Goal: Find specific page/section: Find specific page/section

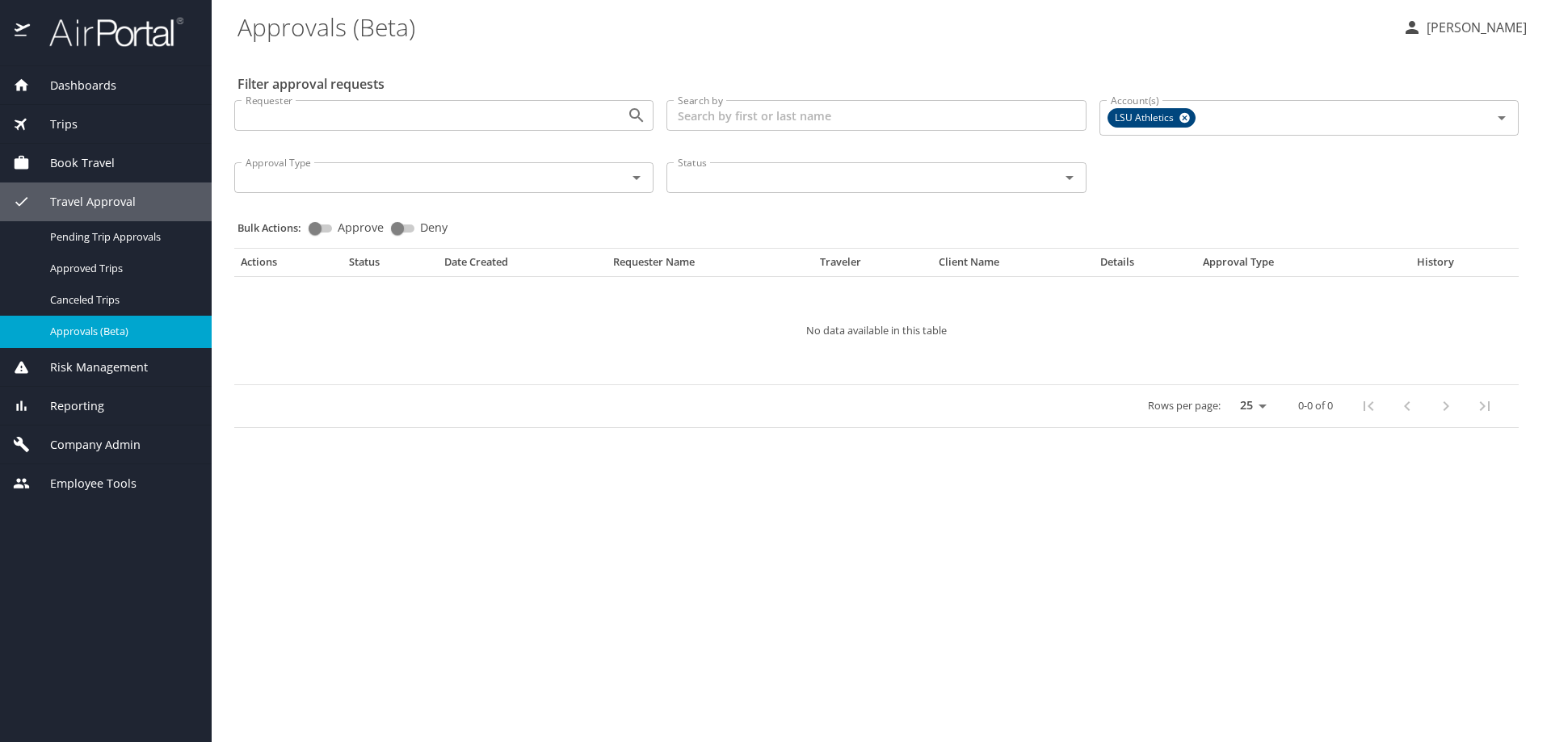
click at [107, 444] on span "Company Admin" at bounding box center [85, 445] width 111 height 18
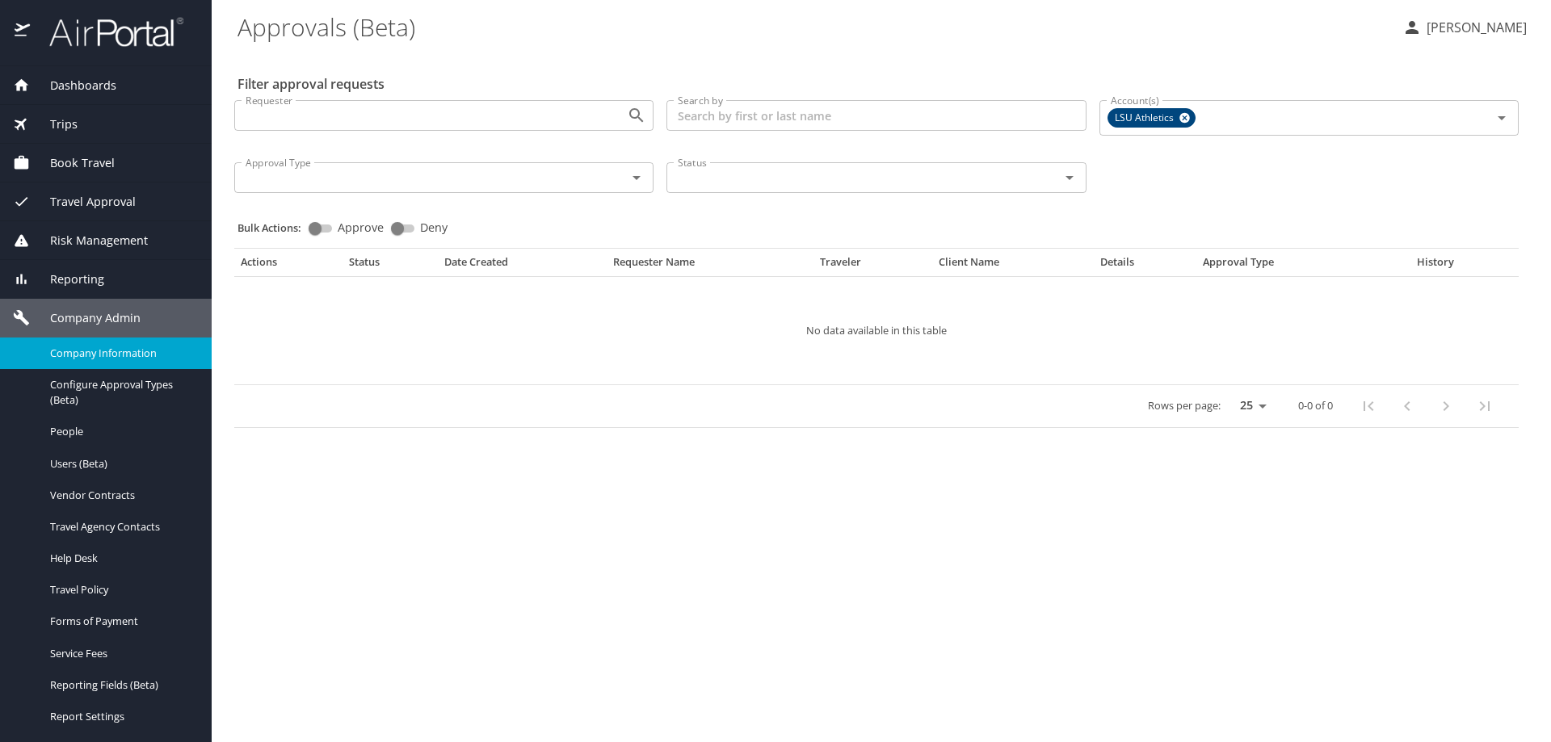
click at [109, 355] on span "Company Information" at bounding box center [121, 353] width 142 height 15
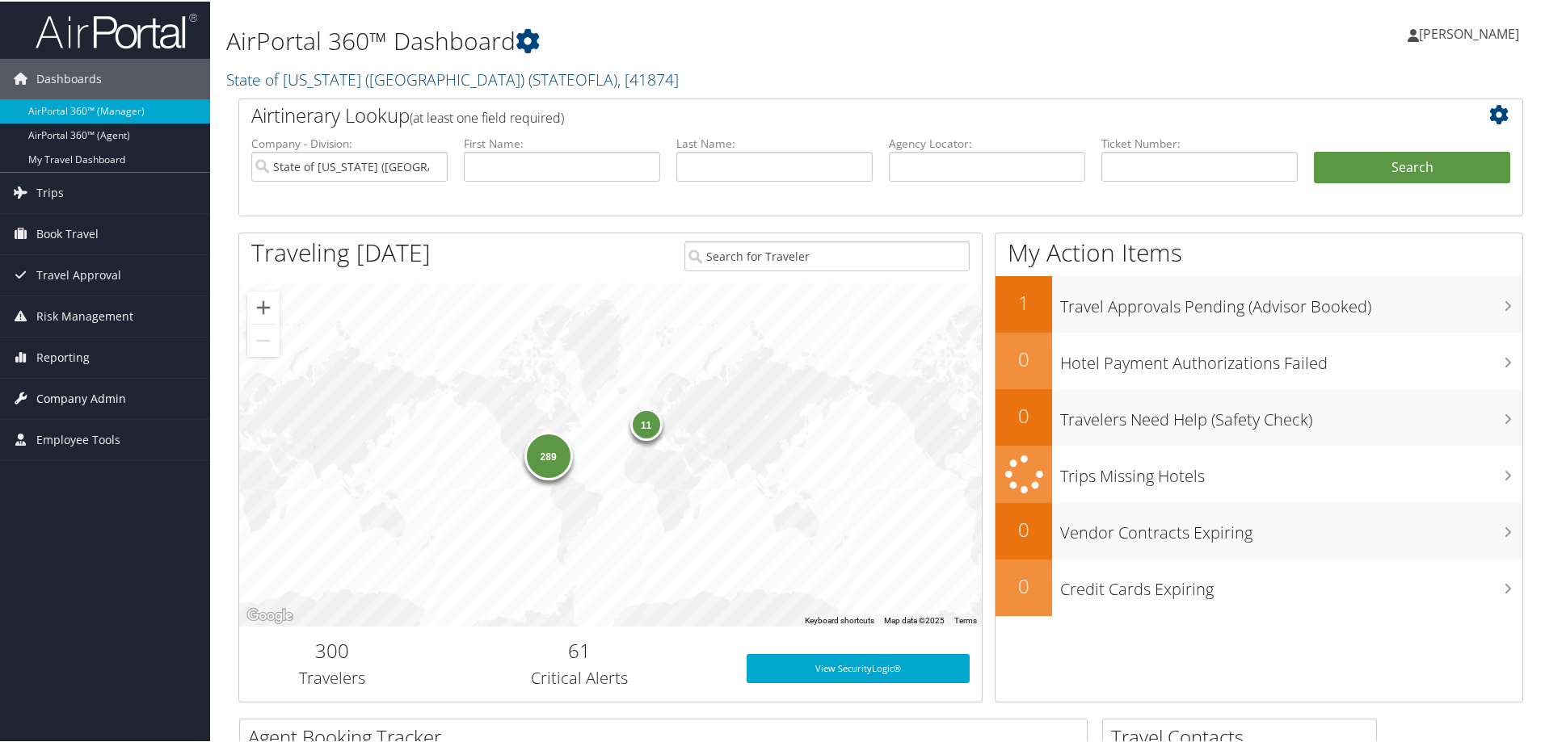
click at [97, 396] on span "Company Admin" at bounding box center [81, 397] width 90 height 40
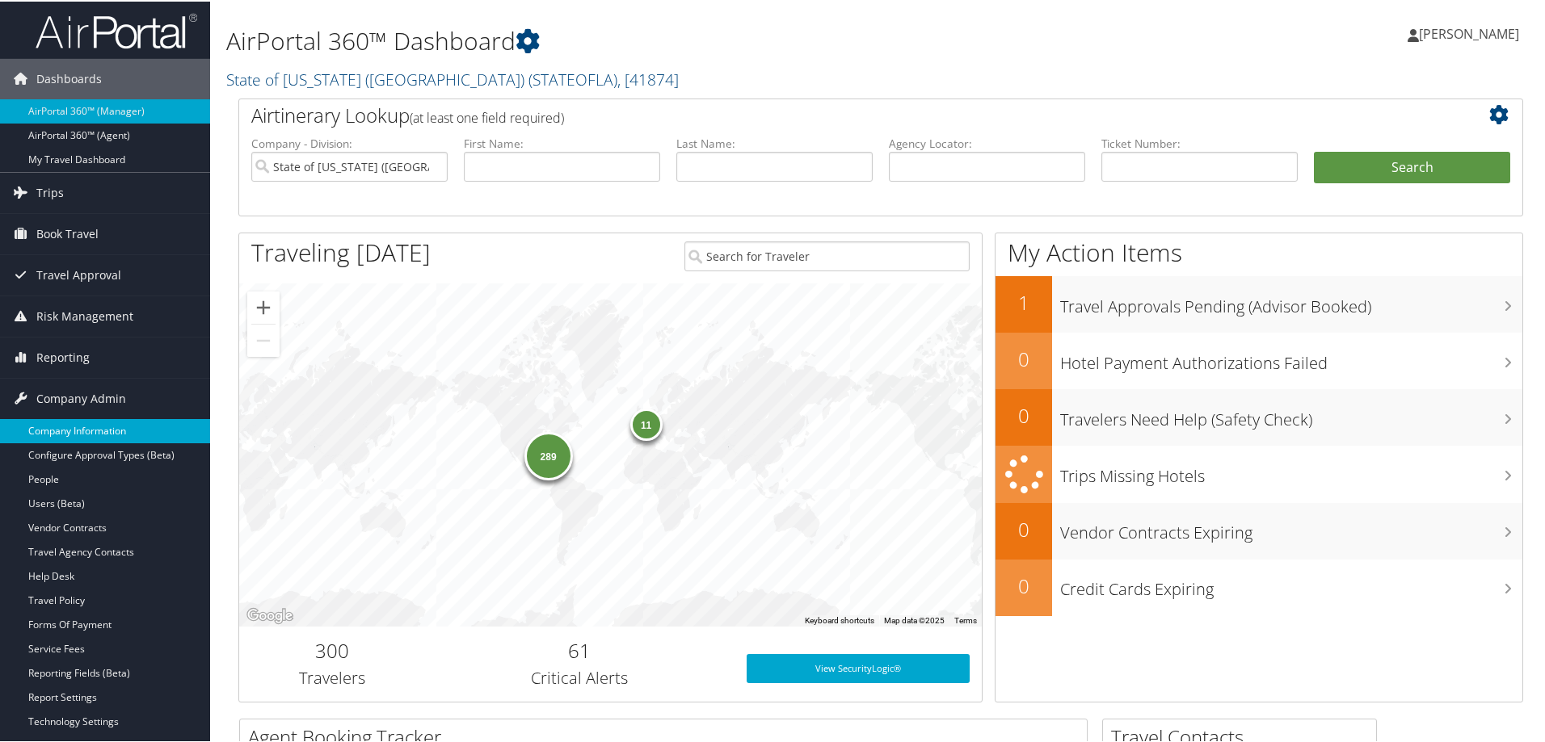
click at [107, 427] on link "Company Information" at bounding box center [105, 430] width 210 height 24
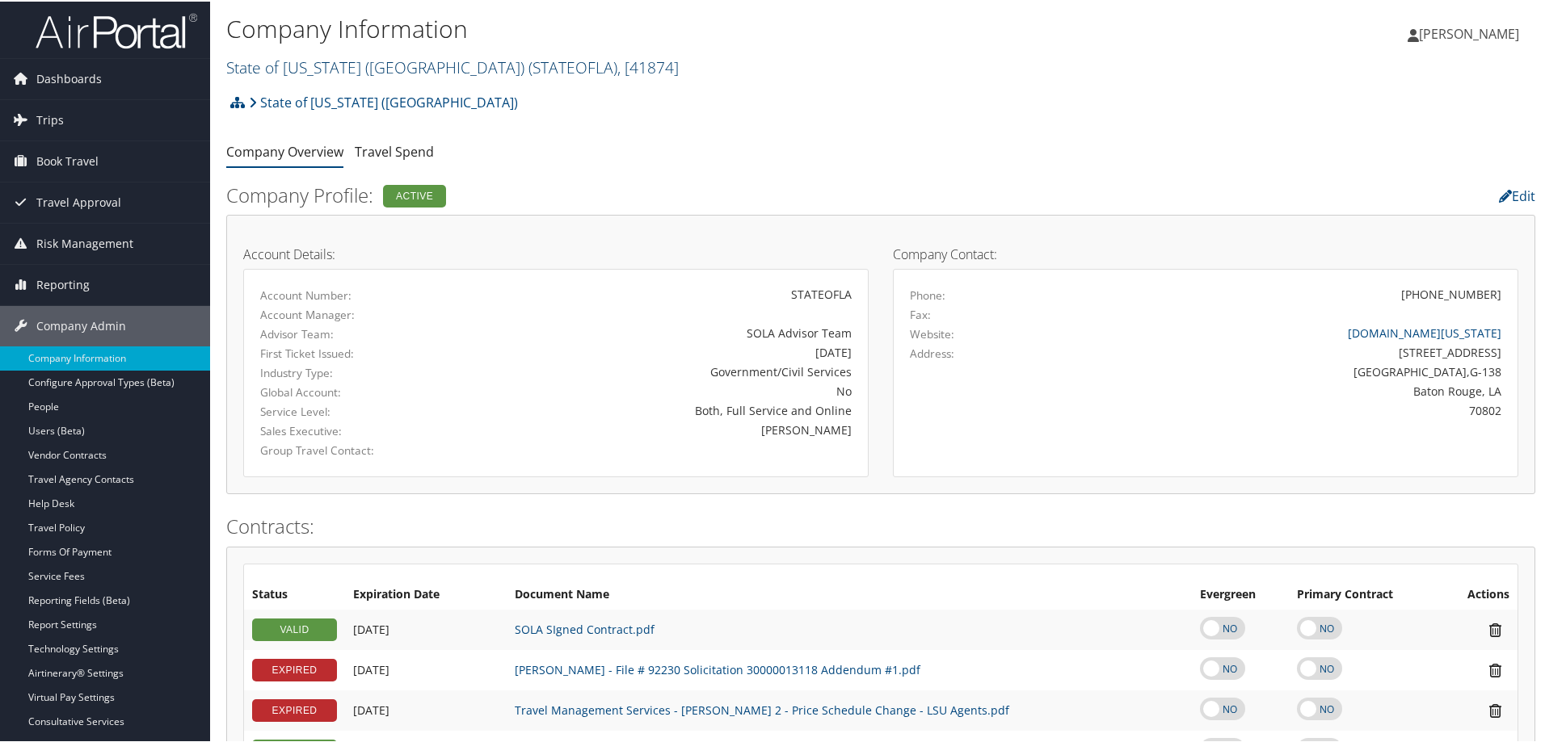
click at [353, 68] on link "State of Louisiana (SOLA) ( STATEOFLA ) , [ 41874 ]" at bounding box center [452, 66] width 452 height 22
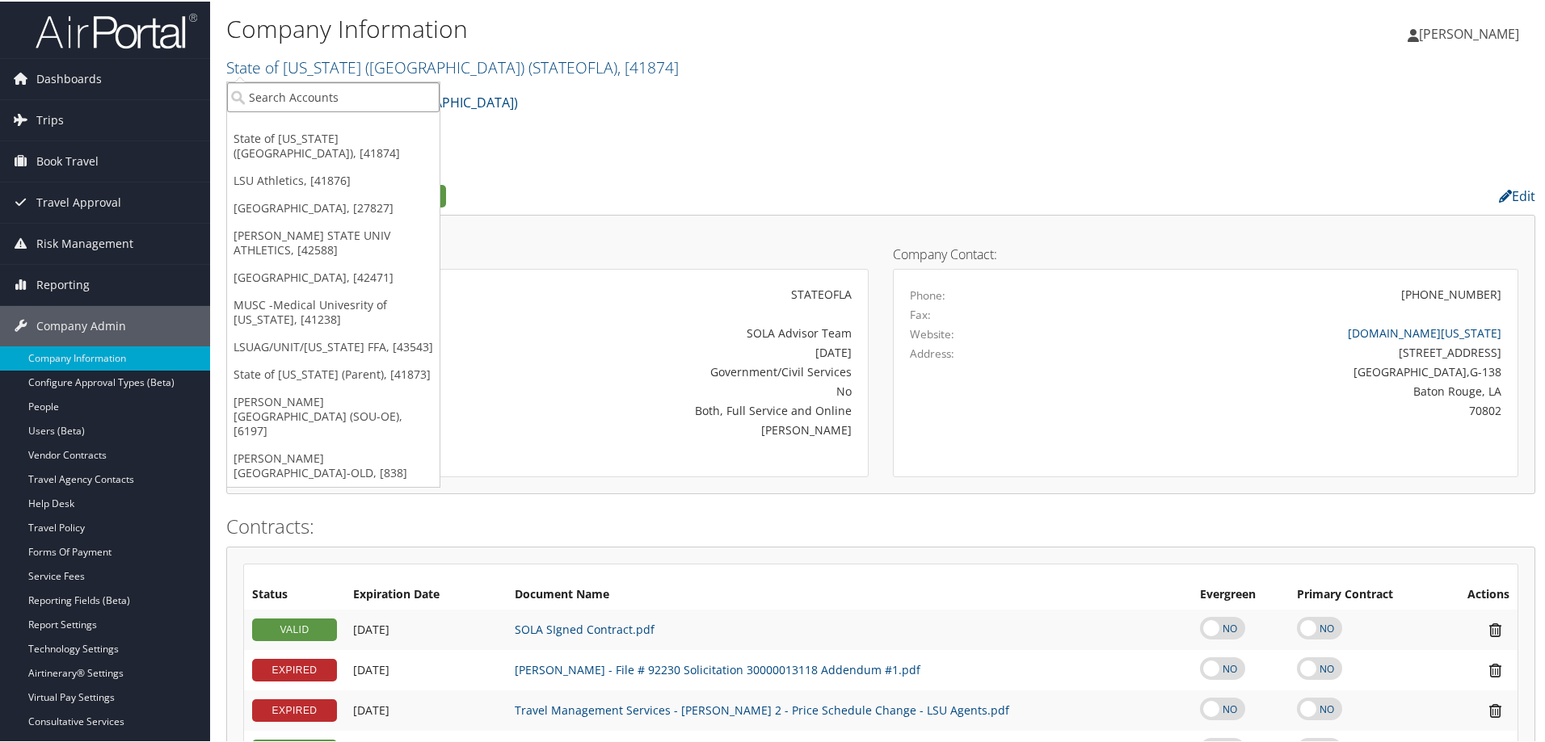
click at [267, 95] on input "search" at bounding box center [333, 96] width 212 height 30
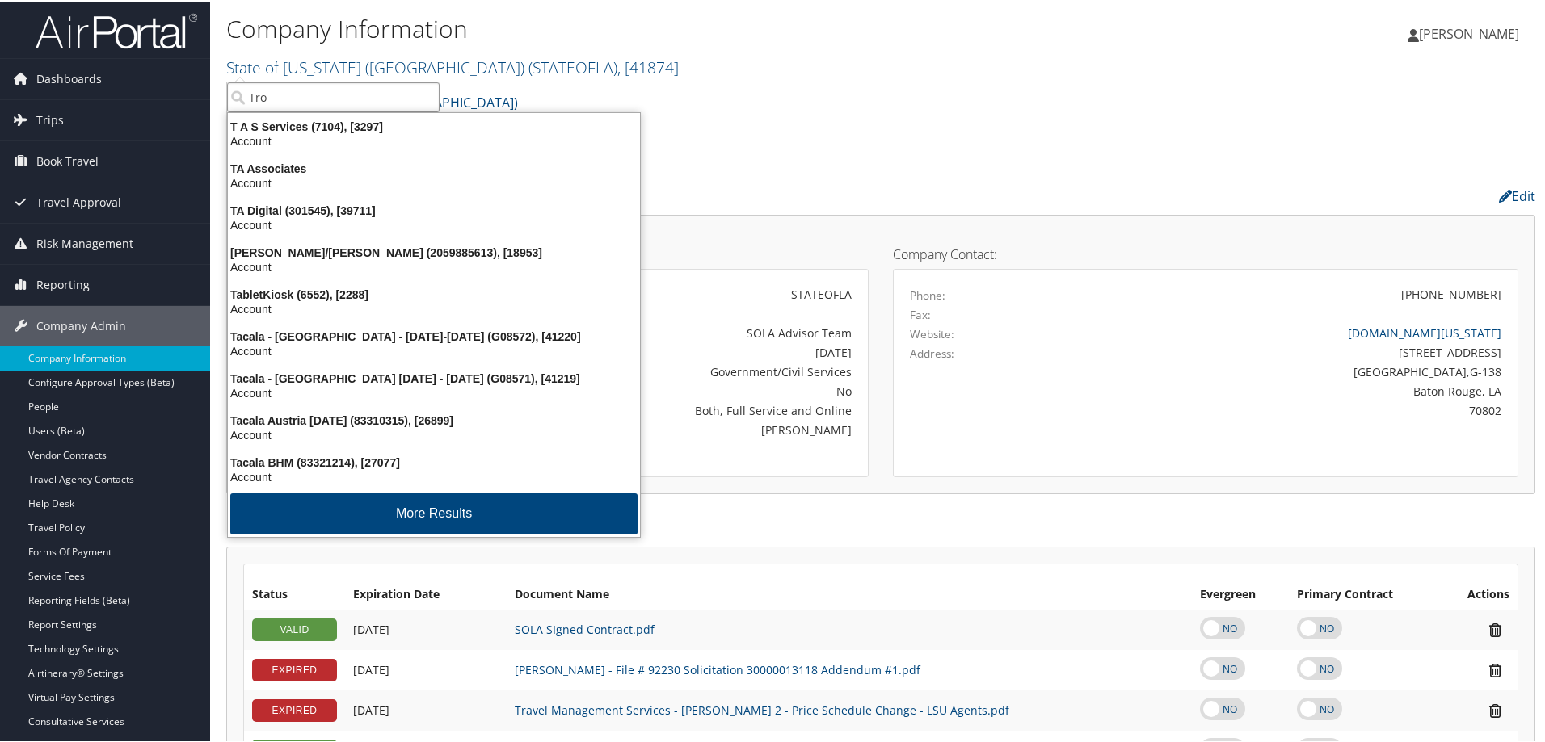
type input "Troy"
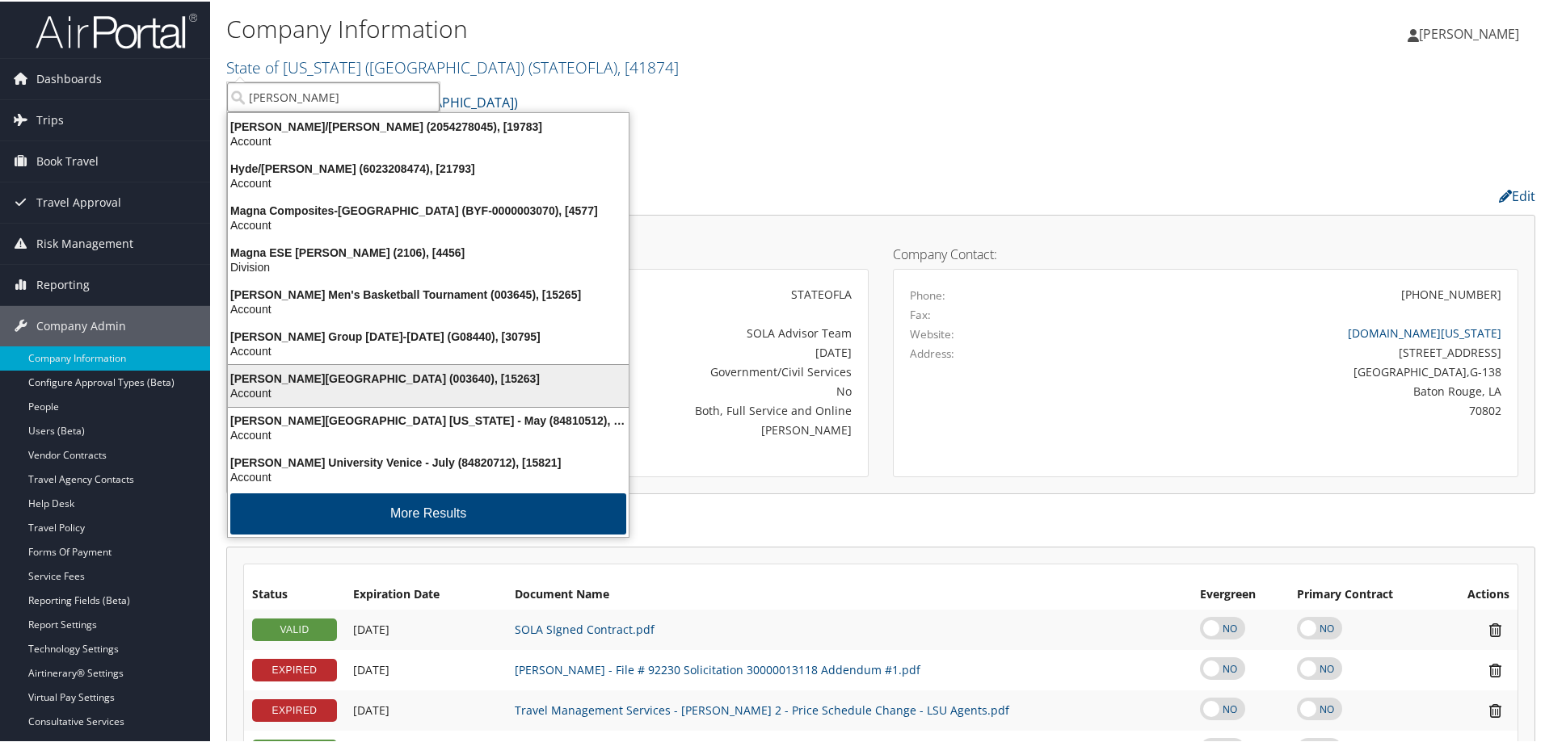
click at [348, 379] on div "Troy University (003640), [15263]" at bounding box center [428, 377] width 420 height 15
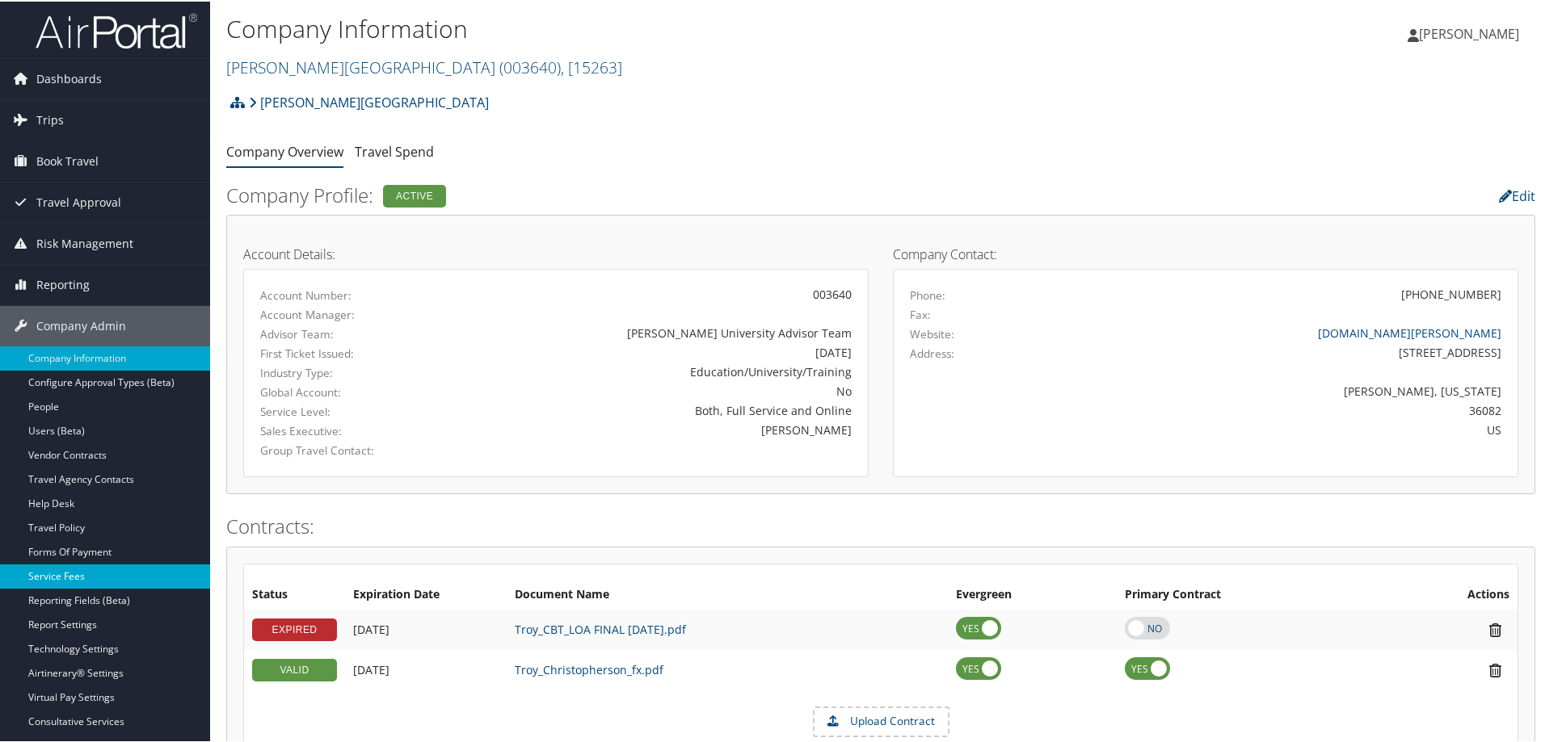
click at [69, 574] on link "Service Fees" at bounding box center [105, 575] width 210 height 24
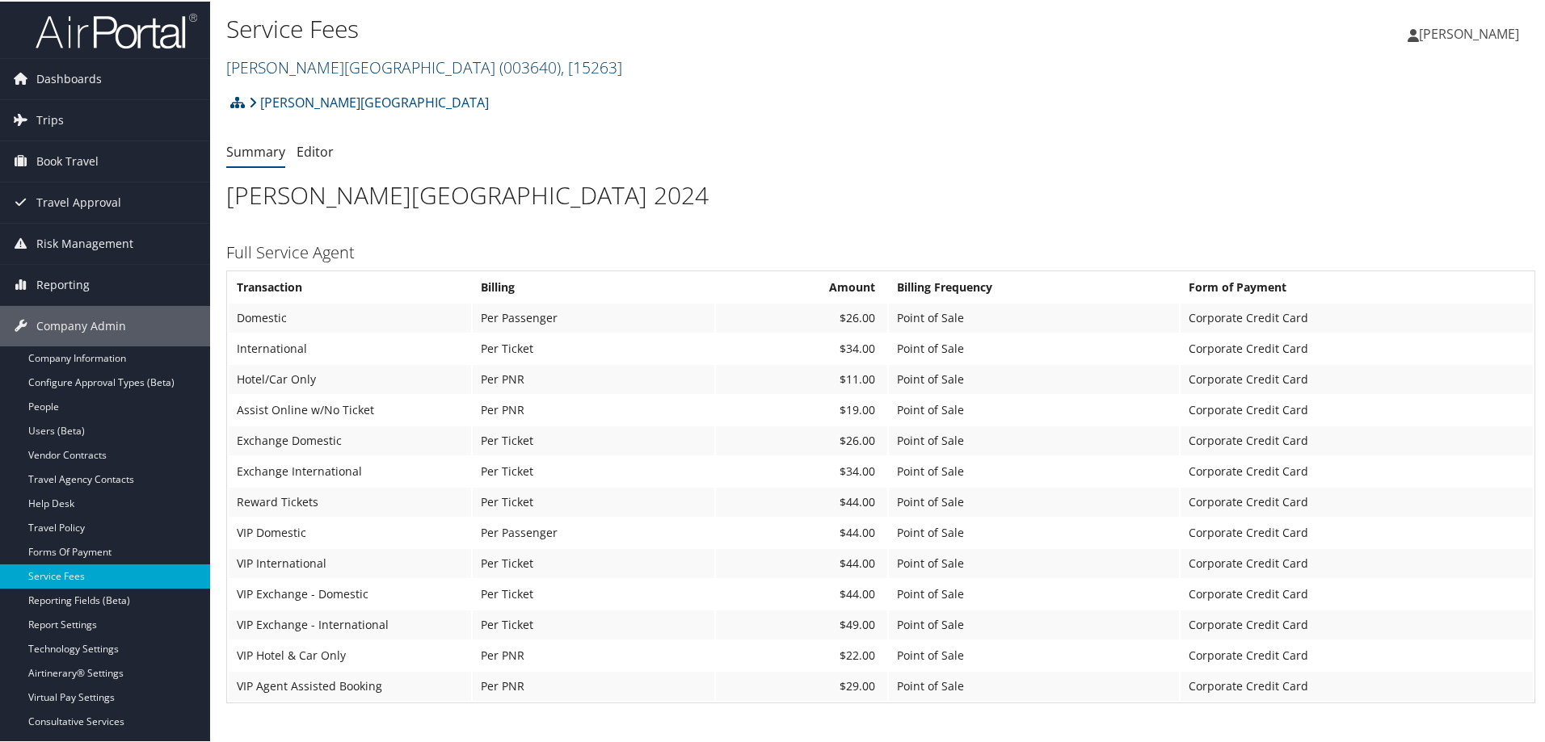
click at [311, 70] on link "[PERSON_NAME][GEOGRAPHIC_DATA] ( 003640 ) , [ 15263 ]" at bounding box center [424, 66] width 396 height 22
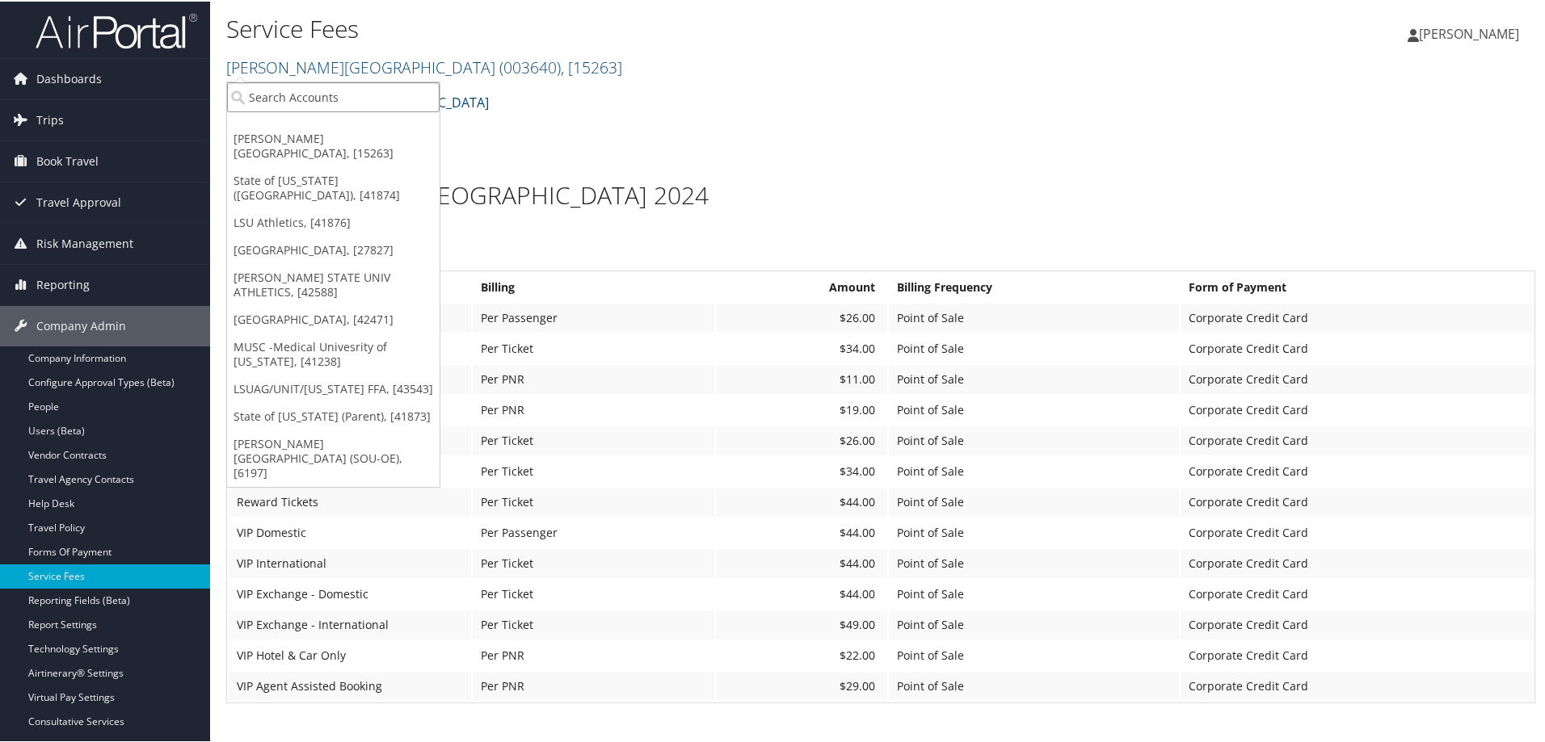
click at [284, 92] on input "search" at bounding box center [333, 96] width 212 height 30
click at [281, 208] on link "LSU Athletics, [41876]" at bounding box center [333, 221] width 212 height 27
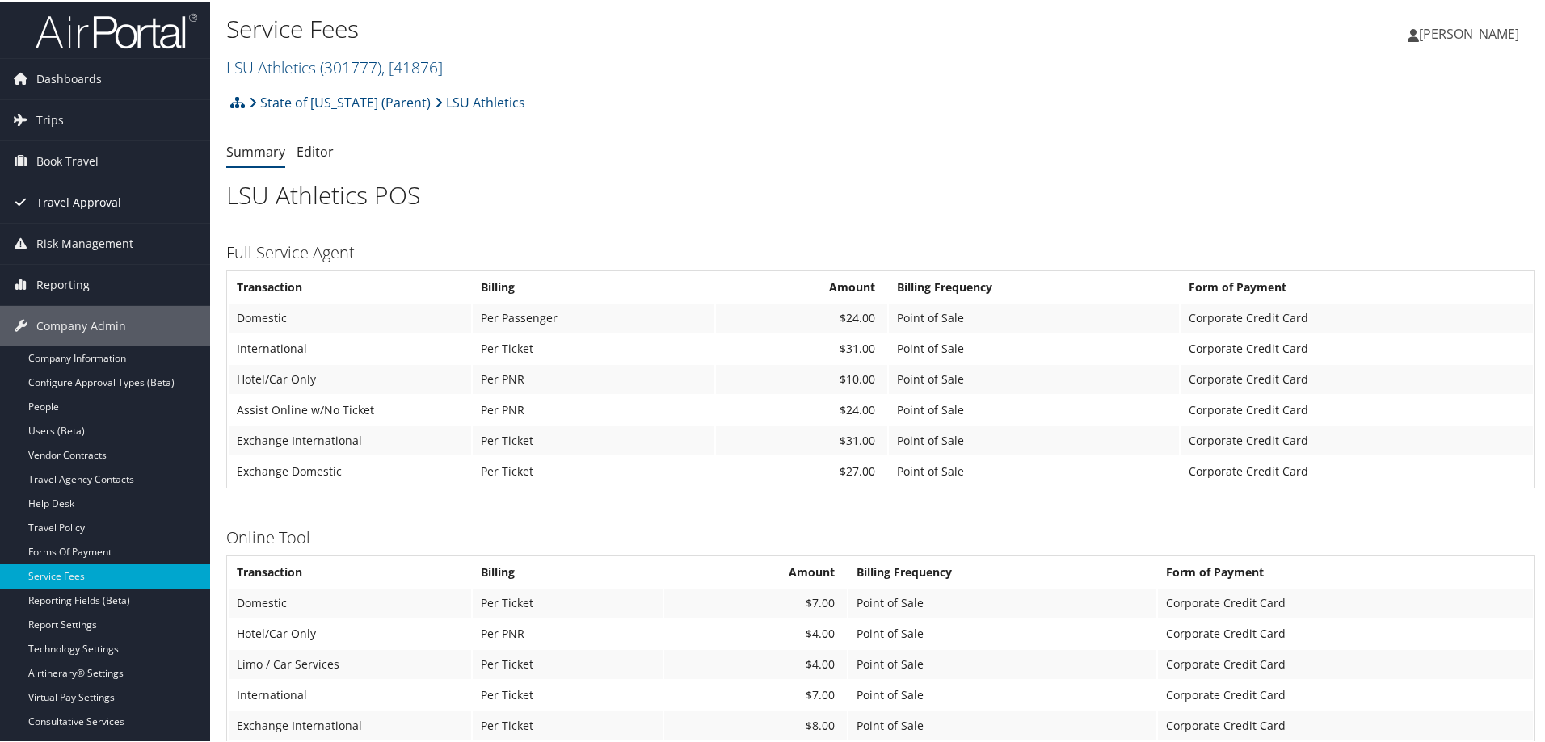
click at [73, 197] on span "Travel Approval" at bounding box center [78, 201] width 85 height 40
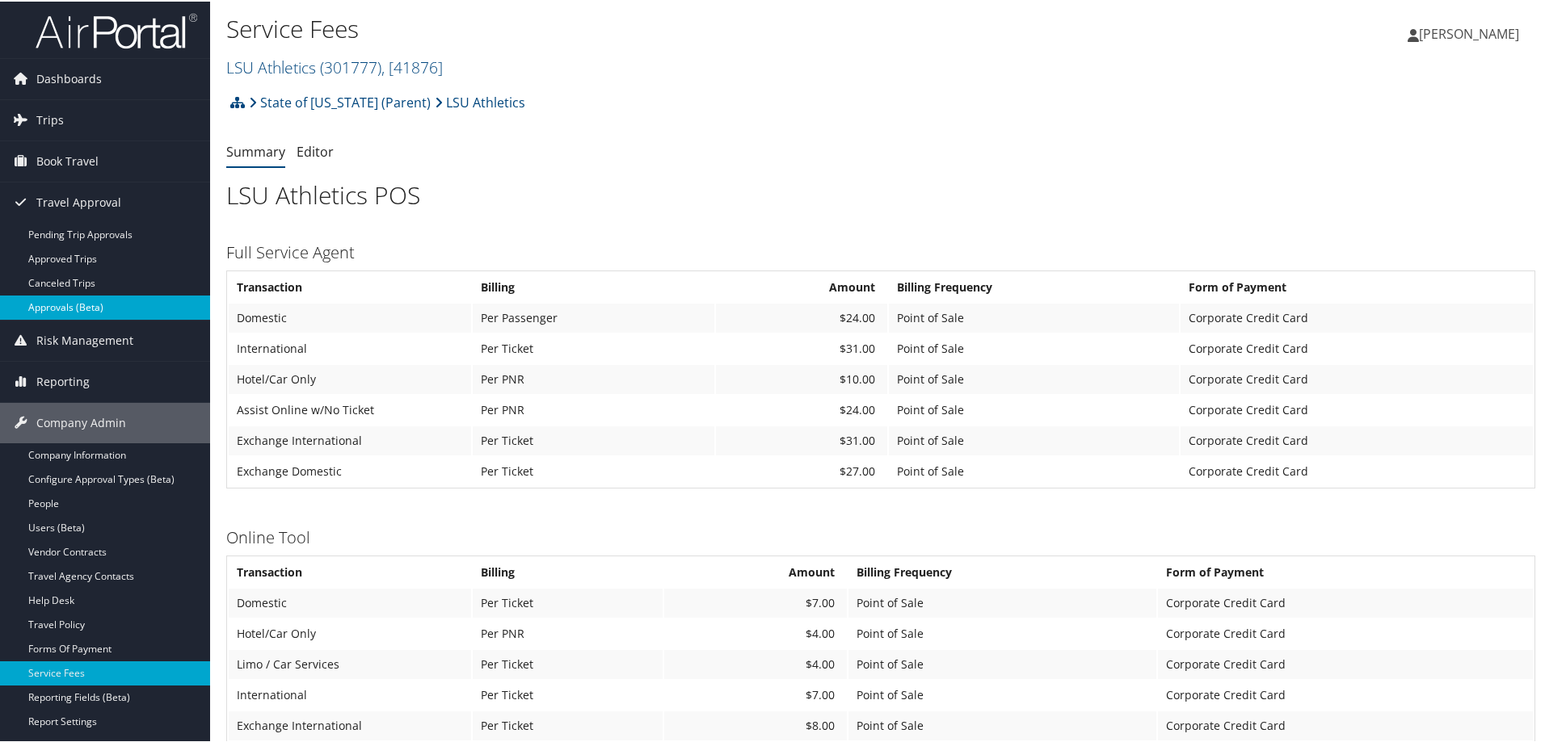
click at [86, 313] on link "Approvals (Beta)" at bounding box center [105, 306] width 210 height 24
